Goal: Book appointment/travel/reservation

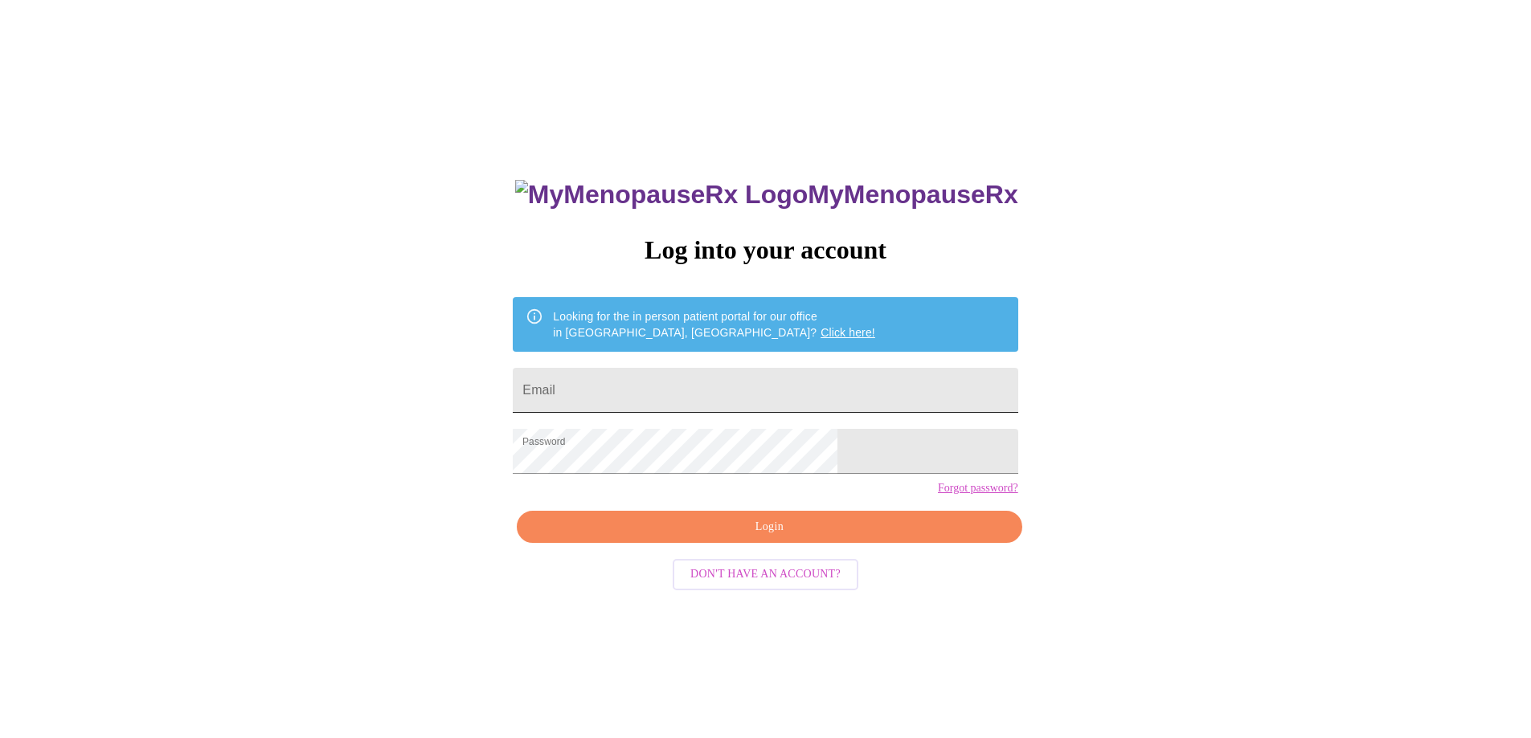
click at [694, 380] on input "Email" at bounding box center [765, 390] width 505 height 45
type input "[EMAIL_ADDRESS][DOMAIN_NAME]"
click at [779, 538] on span "Login" at bounding box center [769, 528] width 468 height 20
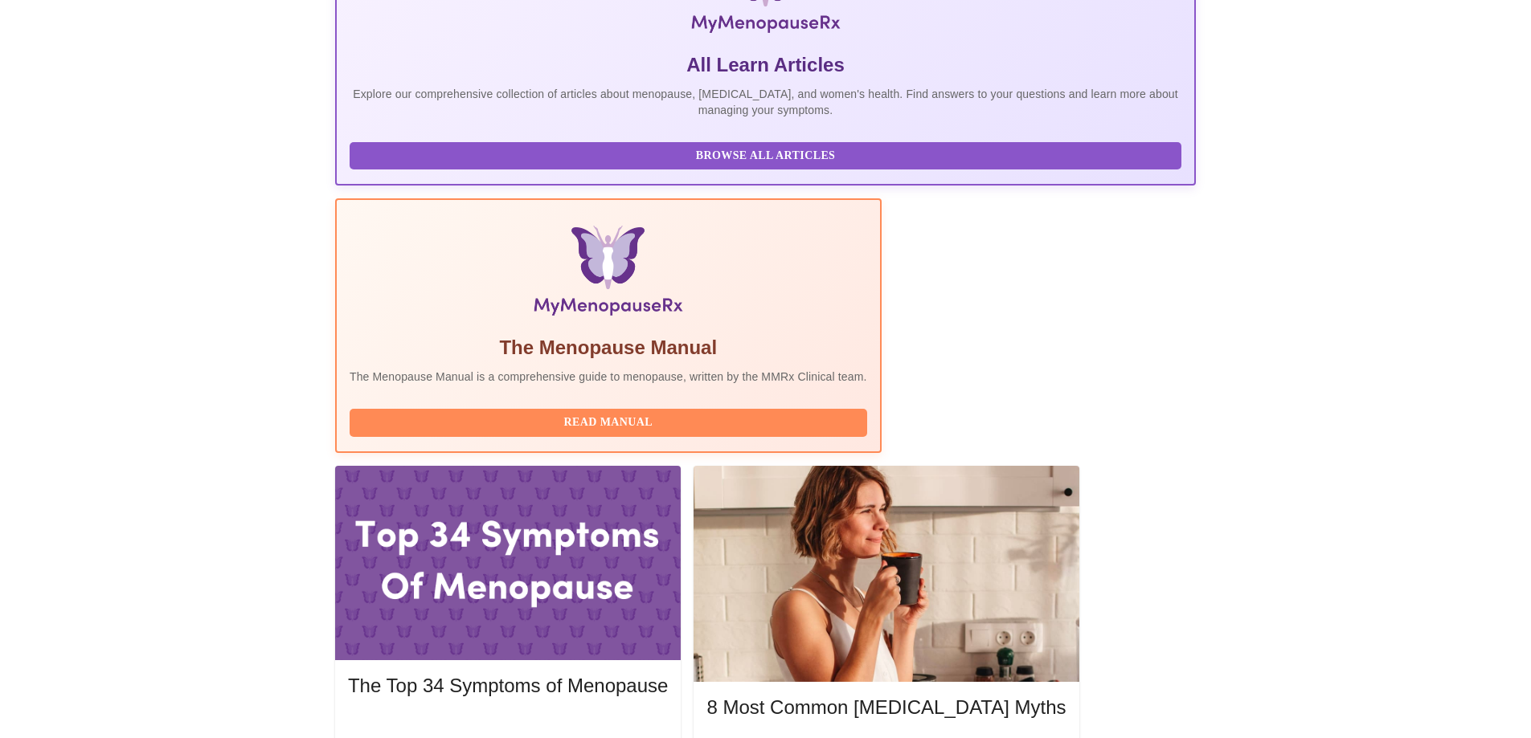
scroll to position [321, 0]
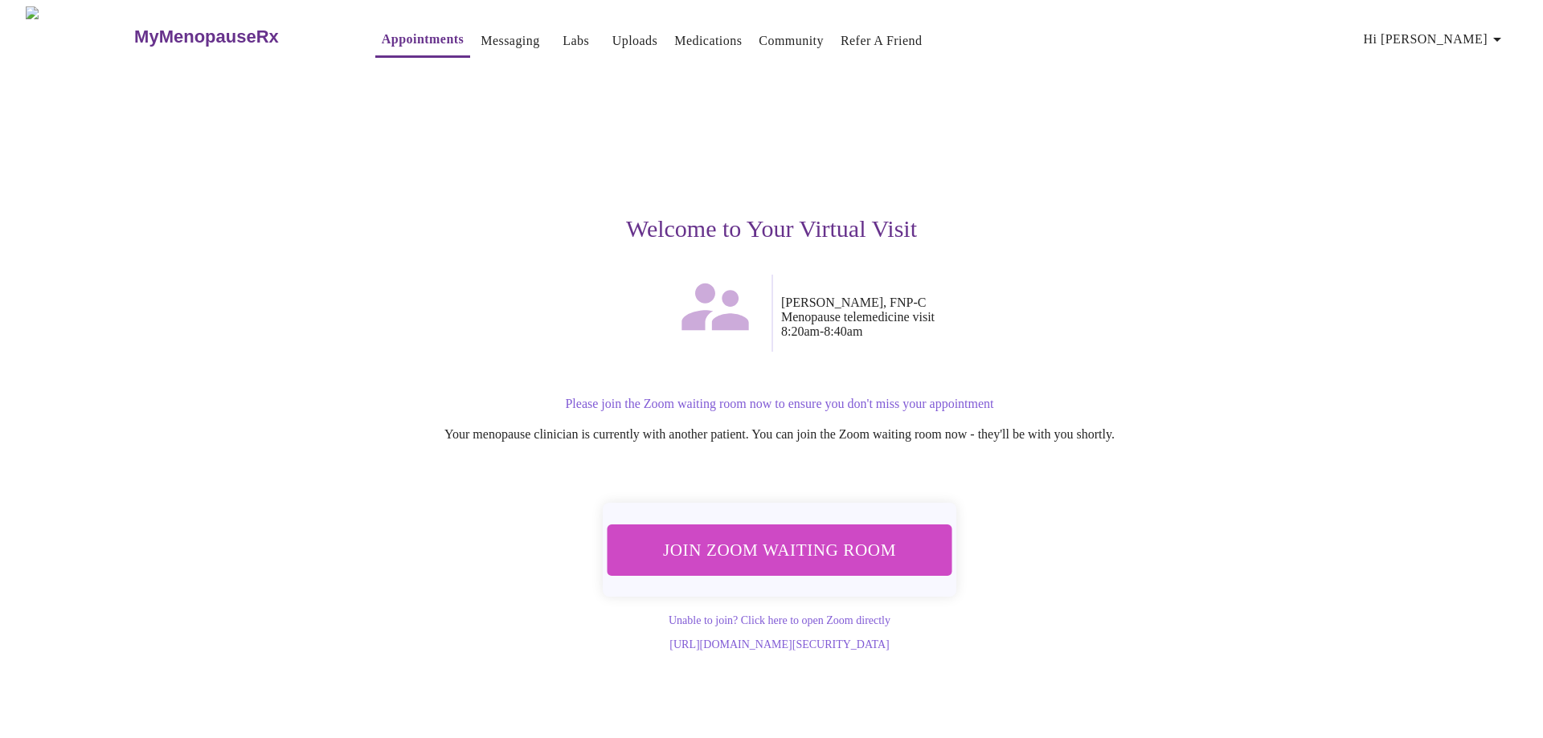
click at [815, 535] on span "Join Zoom Waiting Room" at bounding box center [779, 550] width 305 height 30
